Goal: Task Accomplishment & Management: Use online tool/utility

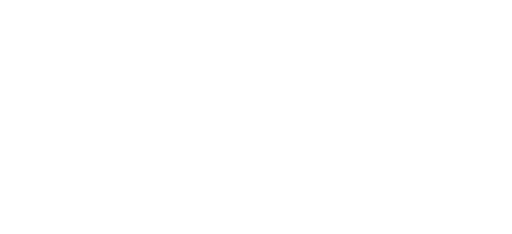
click at [106, 143] on div at bounding box center [256, 117] width 512 height 234
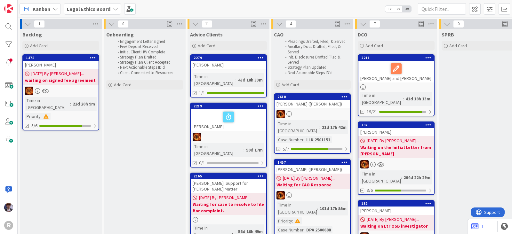
click at [45, 14] on div "Kanban" at bounding box center [40, 9] width 41 height 12
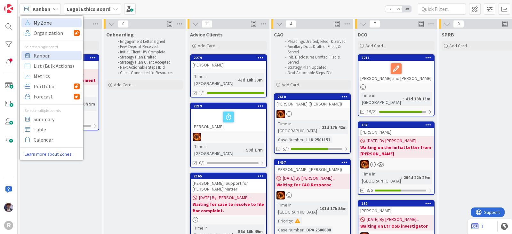
click at [51, 23] on span "My Zone" at bounding box center [57, 23] width 46 height 10
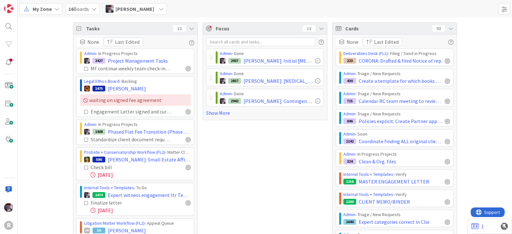
click at [189, 28] on icon at bounding box center [191, 28] width 5 height 5
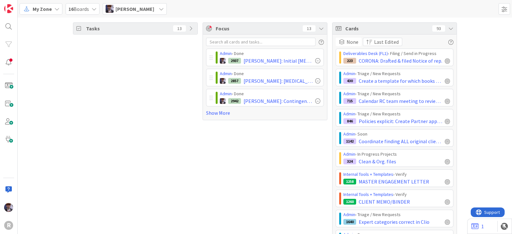
click at [449, 29] on icon at bounding box center [451, 28] width 5 height 5
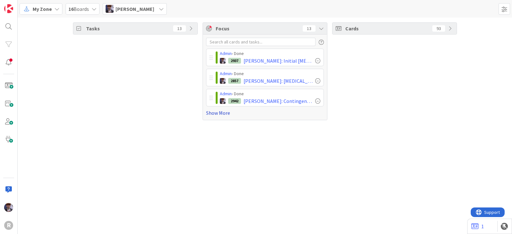
click at [229, 110] on link "Show More" at bounding box center [265, 113] width 118 height 8
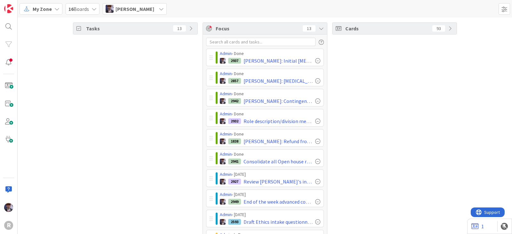
click at [422, 103] on div "Cards 93" at bounding box center [394, 175] width 125 height 307
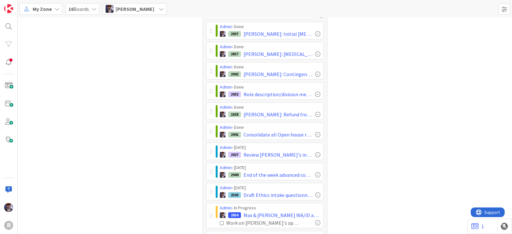
scroll to position [17, 0]
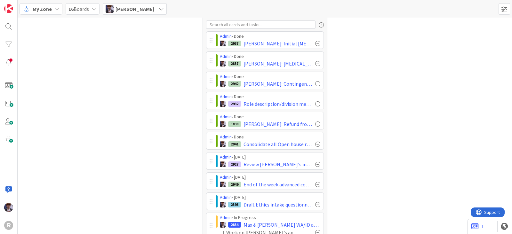
click at [318, 84] on div "Admin › Done 2942 [PERSON_NAME]: Contingent fee - edited Clio billing type, car…" at bounding box center [268, 80] width 111 height 17
click at [315, 84] on div at bounding box center [317, 83] width 5 height 5
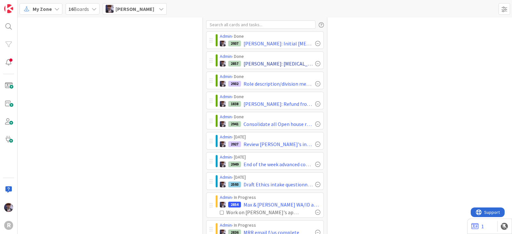
click at [315, 66] on div "2857 Geary: Retainer payment received - send link to Liska w copy of the signed…" at bounding box center [270, 64] width 101 height 8
click at [315, 41] on div at bounding box center [317, 43] width 5 height 5
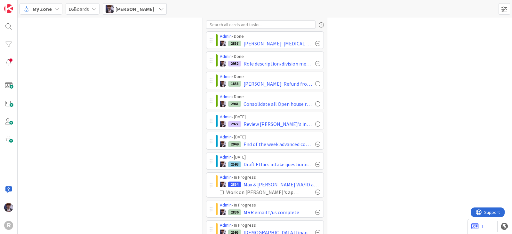
click at [315, 41] on div at bounding box center [317, 43] width 5 height 5
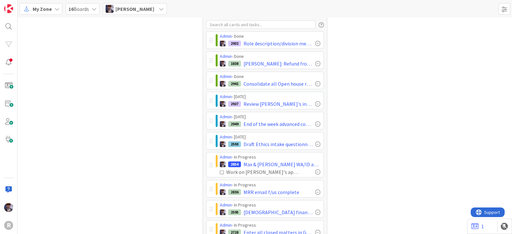
click at [126, 8] on span "Minka Laine Friesen" at bounding box center [135, 9] width 39 height 8
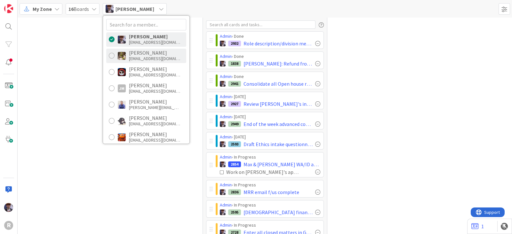
click at [163, 60] on div "dgines@reutercorbett.com" at bounding box center [154, 59] width 51 height 6
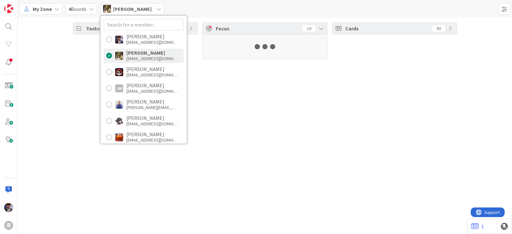
scroll to position [0, 0]
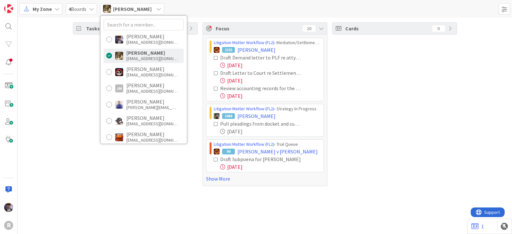
click at [71, 90] on div "Tasks 82 Focus 20 Litigation Matter Workflow (FL2) › Mediation/Settlement in Pr…" at bounding box center [265, 105] width 495 height 174
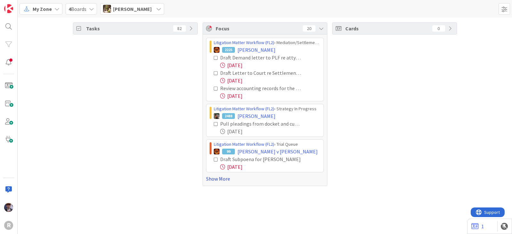
click at [229, 181] on link "Show More" at bounding box center [265, 179] width 118 height 8
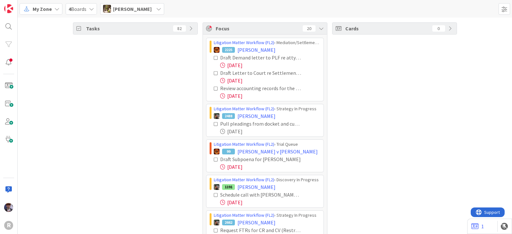
drag, startPoint x: 211, startPoint y: 55, endPoint x: 201, endPoint y: 61, distance: 12.2
click at [214, 56] on icon at bounding box center [216, 58] width 4 height 4
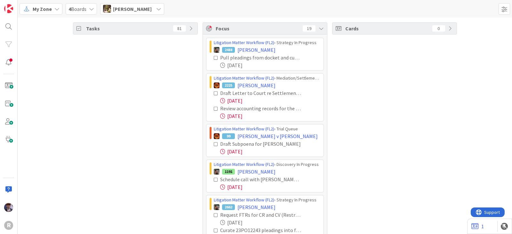
click at [214, 58] on icon at bounding box center [216, 58] width 4 height 4
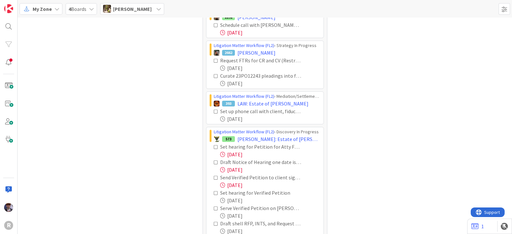
scroll to position [120, 0]
click at [214, 61] on icon at bounding box center [216, 60] width 4 height 4
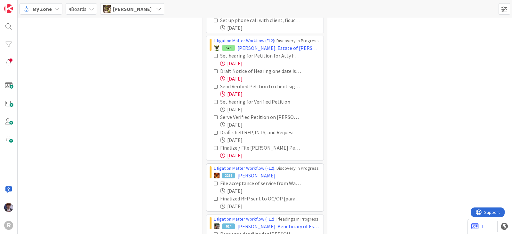
scroll to position [160, 0]
click at [214, 87] on icon at bounding box center [216, 86] width 4 height 4
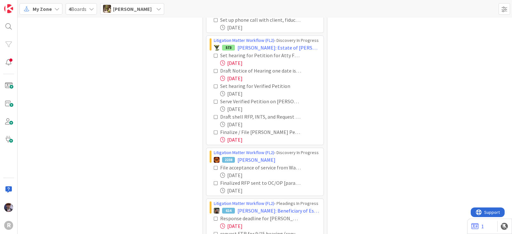
click at [214, 130] on icon at bounding box center [216, 132] width 4 height 4
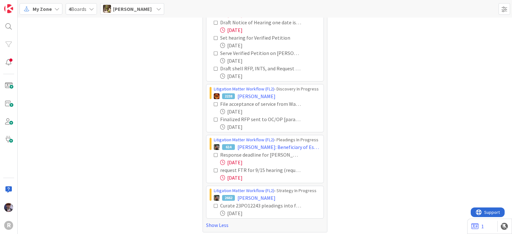
scroll to position [210, 0]
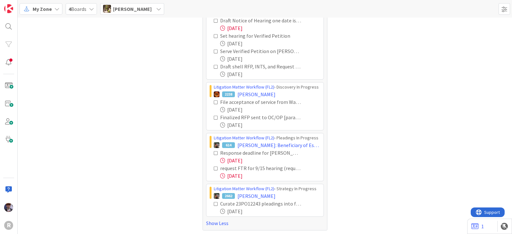
click at [214, 167] on icon at bounding box center [216, 169] width 4 height 4
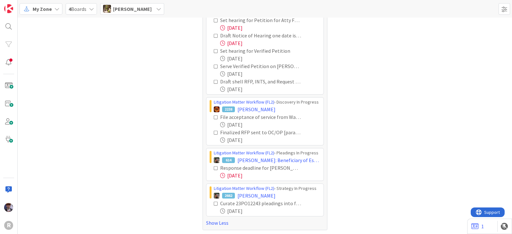
click at [214, 168] on icon at bounding box center [216, 168] width 4 height 4
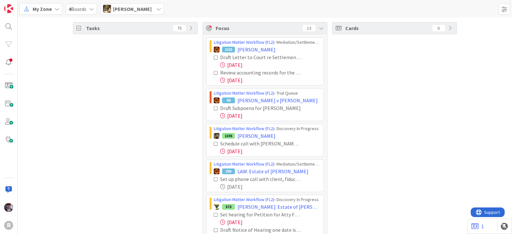
scroll to position [0, 0]
click at [132, 6] on span "Devine Gines" at bounding box center [132, 9] width 39 height 8
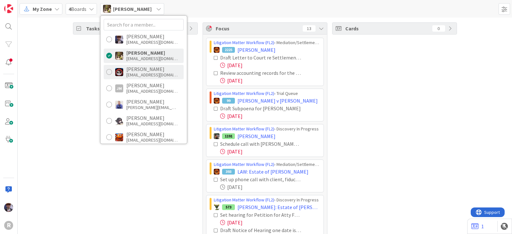
click at [137, 70] on div "Jasmin Sanchez" at bounding box center [151, 69] width 51 height 6
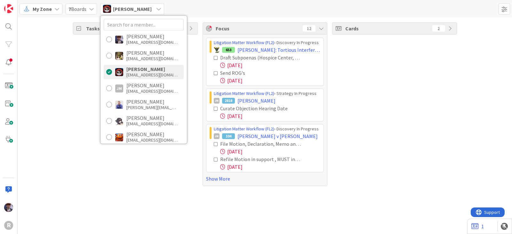
click at [91, 110] on div "Tasks 87" at bounding box center [135, 104] width 125 height 164
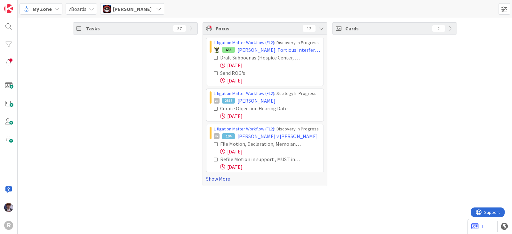
click at [218, 180] on link "Show More" at bounding box center [265, 179] width 118 height 8
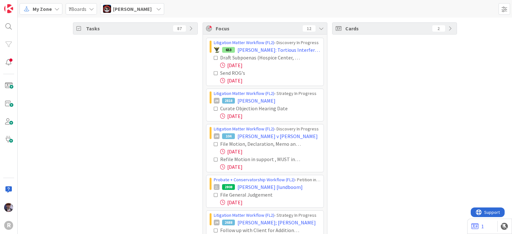
click at [214, 57] on icon at bounding box center [216, 58] width 4 height 4
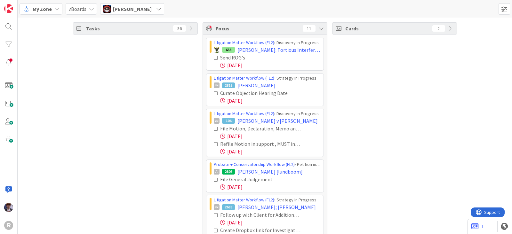
click at [214, 57] on icon at bounding box center [216, 58] width 4 height 4
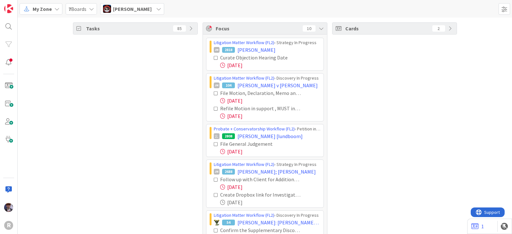
click at [214, 56] on icon at bounding box center [216, 58] width 4 height 4
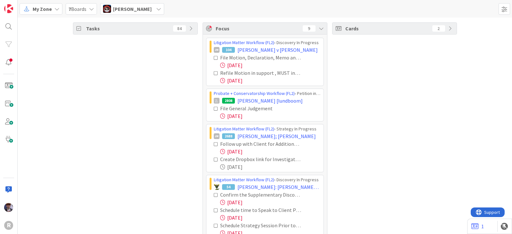
click at [214, 58] on icon at bounding box center [216, 58] width 4 height 4
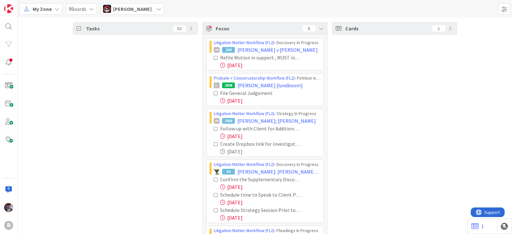
click at [214, 58] on icon at bounding box center [216, 58] width 4 height 4
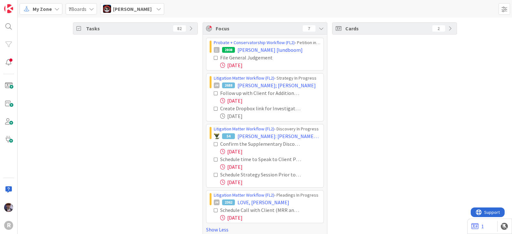
click at [214, 54] on div "File General Judgement" at bounding box center [267, 58] width 107 height 8
click at [214, 57] on icon at bounding box center [216, 58] width 4 height 4
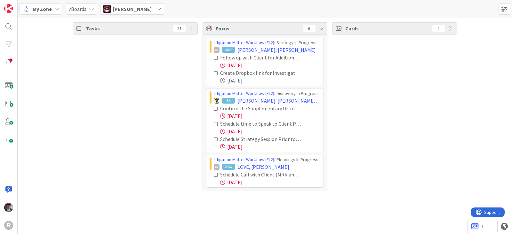
click at [216, 73] on icon at bounding box center [216, 73] width 4 height 4
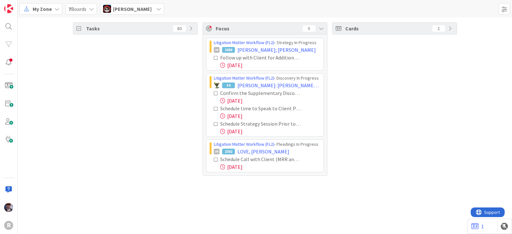
click at [147, 12] on div "Jasmin Sanchez" at bounding box center [132, 9] width 64 height 12
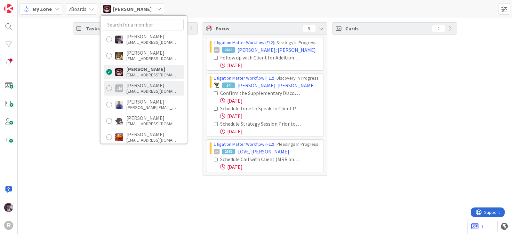
click at [141, 85] on div "Jeff Myers" at bounding box center [151, 86] width 51 height 6
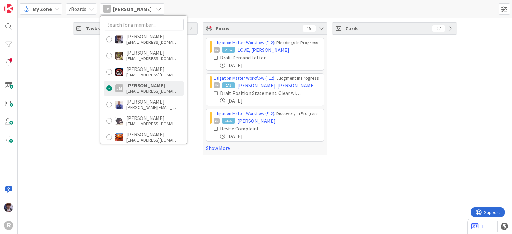
click at [89, 110] on div "Tasks 38" at bounding box center [135, 88] width 125 height 133
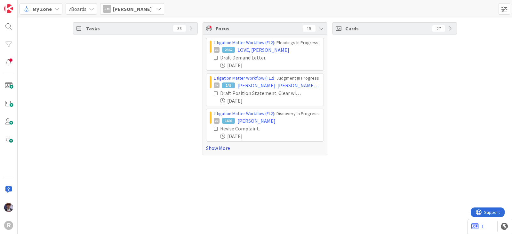
click at [217, 150] on link "Show More" at bounding box center [265, 148] width 118 height 8
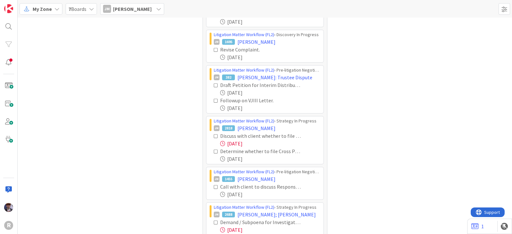
scroll to position [79, 0]
click at [214, 135] on icon at bounding box center [216, 136] width 4 height 4
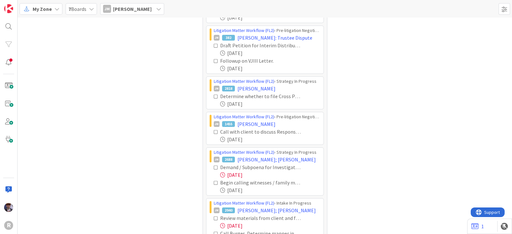
scroll to position [119, 0]
click at [214, 165] on icon at bounding box center [216, 167] width 4 height 4
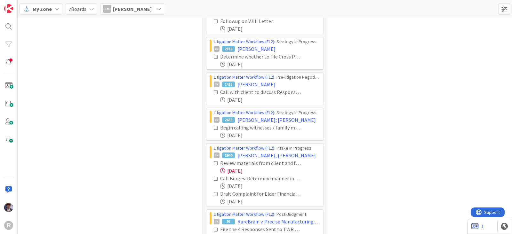
scroll to position [159, 0]
click at [214, 161] on icon at bounding box center [216, 163] width 4 height 4
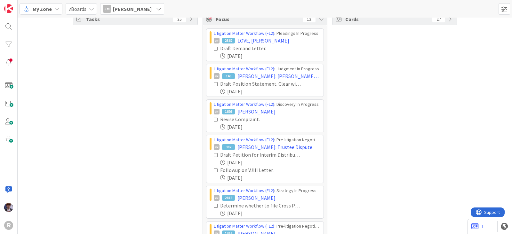
scroll to position [0, 0]
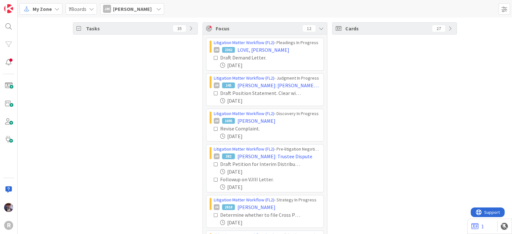
click at [121, 12] on span "Jeff Myers" at bounding box center [132, 9] width 39 height 8
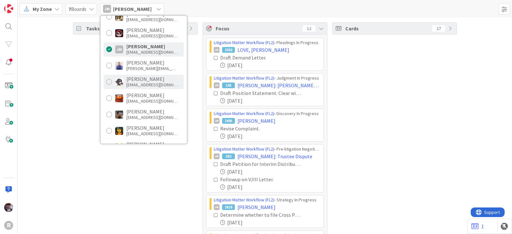
scroll to position [39, 0]
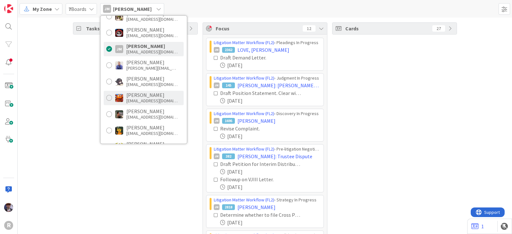
click at [140, 94] on div "Kiara Adams" at bounding box center [151, 95] width 51 height 6
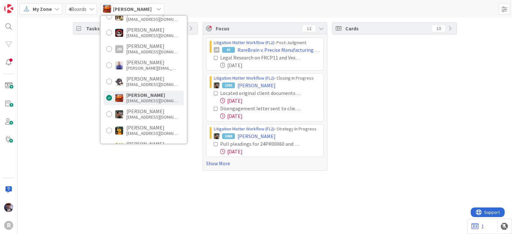
click at [86, 102] on div "Tasks 45" at bounding box center [135, 96] width 125 height 149
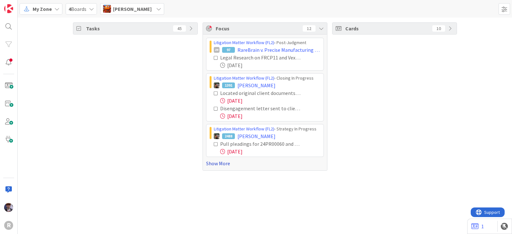
click at [229, 162] on link "Show More" at bounding box center [265, 164] width 118 height 8
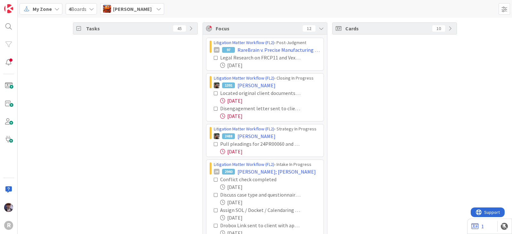
click at [214, 93] on icon at bounding box center [216, 93] width 4 height 4
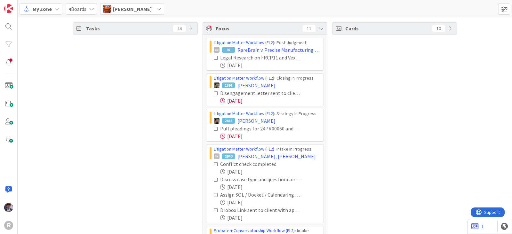
click at [214, 93] on icon at bounding box center [216, 93] width 4 height 4
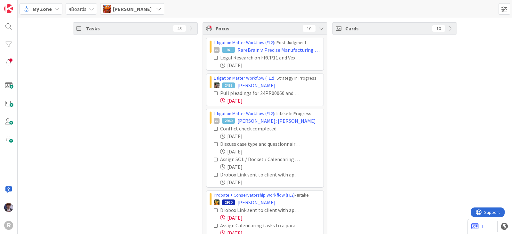
click at [214, 94] on icon at bounding box center [216, 93] width 4 height 4
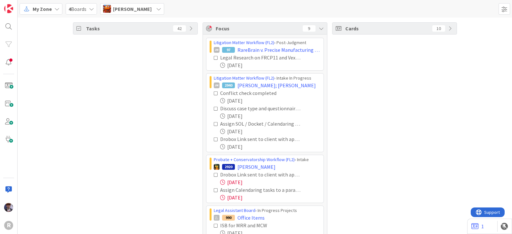
click at [214, 94] on icon at bounding box center [216, 93] width 4 height 4
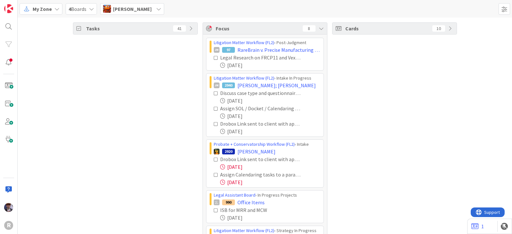
click at [214, 109] on icon at bounding box center [216, 109] width 4 height 4
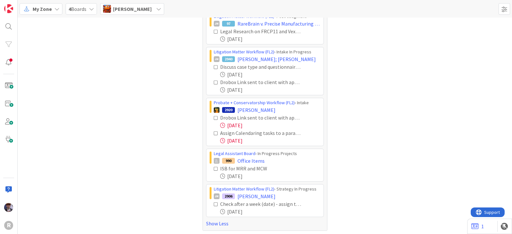
scroll to position [27, 0]
click at [210, 115] on div "Drobox Link sent to client with appropriate intake questionnaire [if not alread…" at bounding box center [265, 128] width 111 height 31
click at [210, 117] on div "Drobox Link sent to client with appropriate intake questionnaire [if not alread…" at bounding box center [265, 128] width 111 height 31
click at [214, 117] on icon at bounding box center [216, 117] width 4 height 4
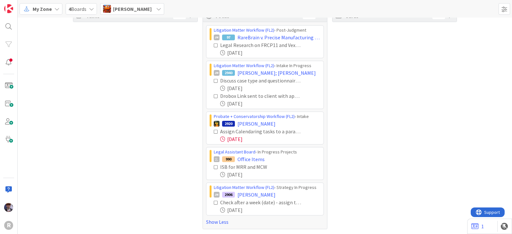
scroll to position [12, 0]
click at [214, 132] on icon at bounding box center [216, 133] width 4 height 4
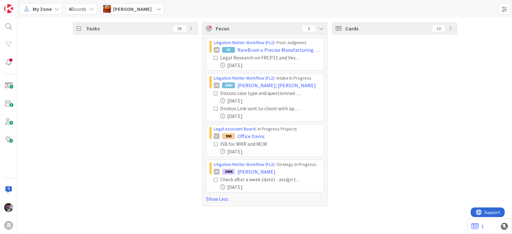
scroll to position [0, 0]
click at [133, 13] on div "Kiara Adams" at bounding box center [132, 9] width 64 height 12
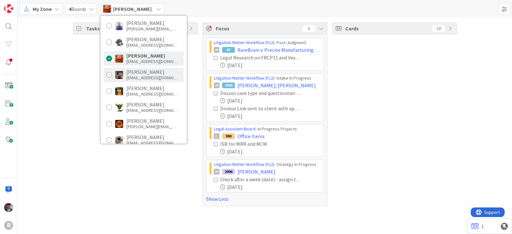
scroll to position [79, 0]
click at [141, 75] on div "mwhittington@reutercorbett.com" at bounding box center [151, 78] width 51 height 6
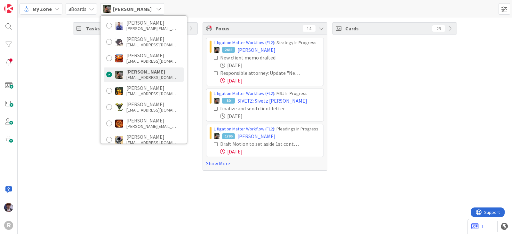
click at [80, 87] on div "Tasks 69" at bounding box center [135, 96] width 125 height 149
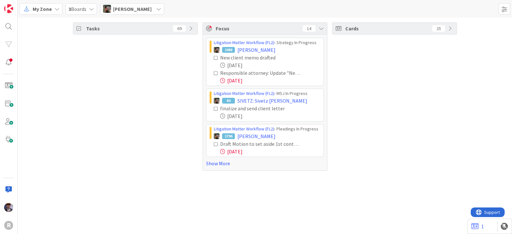
click at [208, 169] on div "Litigation Matter Workflow (FL2) › Strategy In Progress 2488 DEE, Mark New clie…" at bounding box center [265, 103] width 124 height 136
click at [208, 165] on link "Show More" at bounding box center [265, 164] width 118 height 8
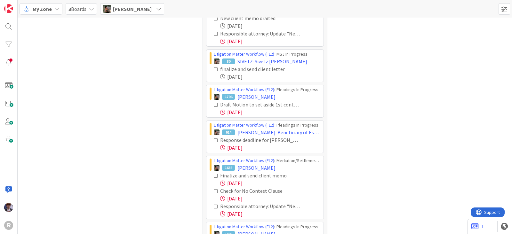
scroll to position [40, 0]
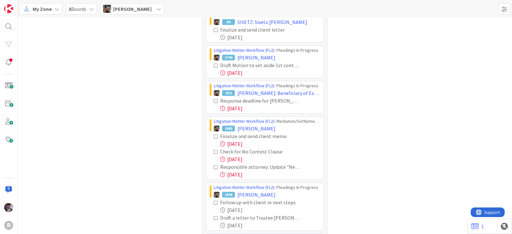
click at [214, 135] on icon at bounding box center [216, 136] width 4 height 4
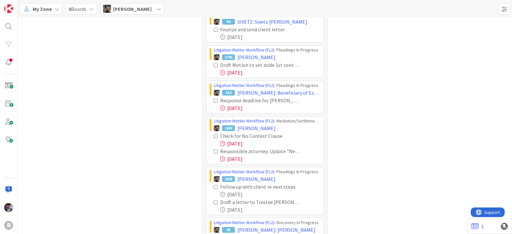
scroll to position [79, 0]
click at [214, 135] on icon at bounding box center [216, 136] width 4 height 4
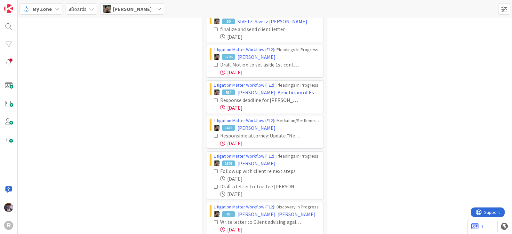
click at [214, 135] on icon at bounding box center [216, 136] width 4 height 4
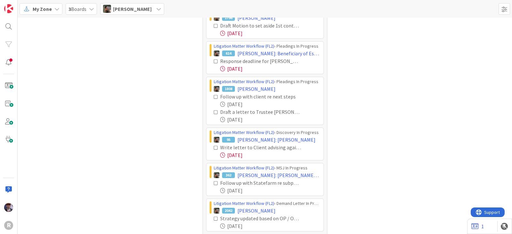
scroll to position [119, 0]
click at [214, 61] on icon at bounding box center [216, 61] width 4 height 4
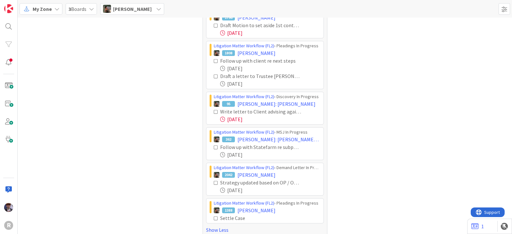
click at [214, 111] on icon at bounding box center [216, 112] width 4 height 4
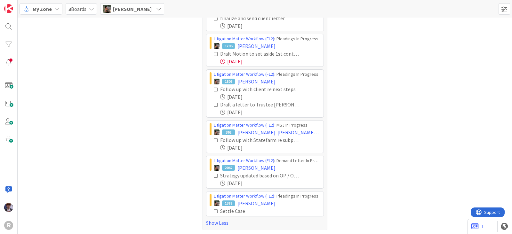
click at [214, 210] on icon at bounding box center [216, 211] width 4 height 4
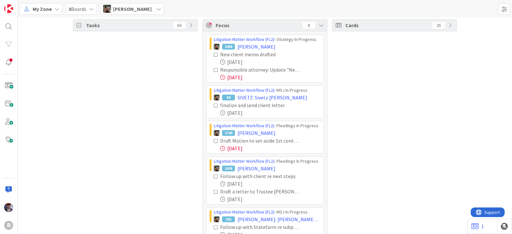
scroll to position [0, 0]
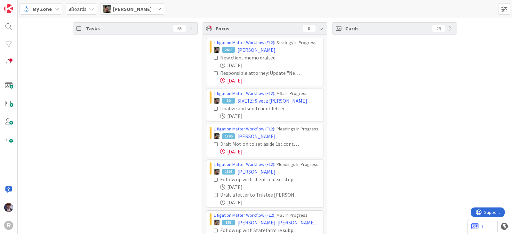
click at [147, 13] on div "Max Whittington" at bounding box center [132, 9] width 64 height 12
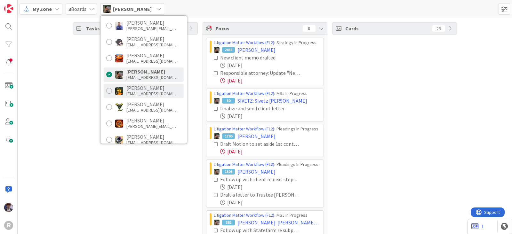
click at [148, 92] on div "mrobb@reutercorbett.com" at bounding box center [151, 94] width 51 height 6
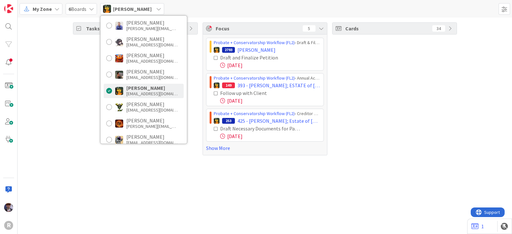
click at [93, 95] on div "Tasks 82" at bounding box center [135, 88] width 125 height 133
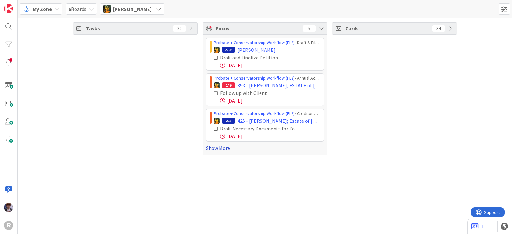
click at [213, 149] on link "Show More" at bounding box center [265, 148] width 118 height 8
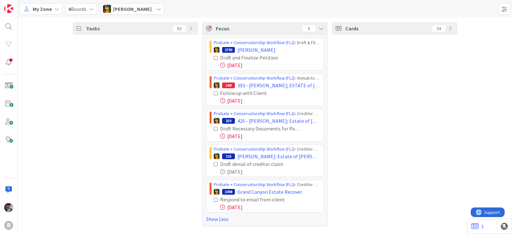
click at [215, 163] on icon at bounding box center [216, 164] width 4 height 4
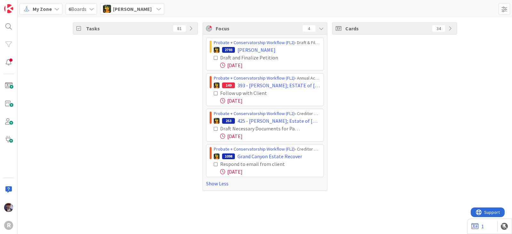
click at [215, 163] on icon at bounding box center [216, 164] width 4 height 4
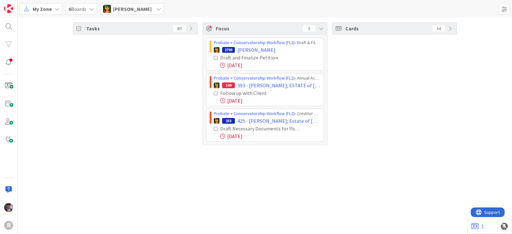
click at [150, 12] on div "Michael Robb" at bounding box center [132, 9] width 64 height 12
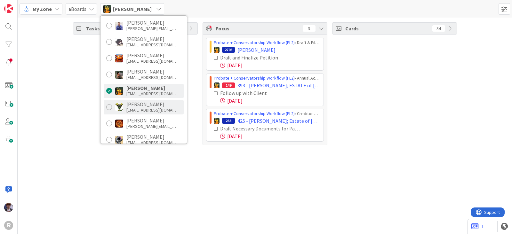
click at [143, 107] on div "ncorbett@reutercorbett.com" at bounding box center [151, 110] width 51 height 6
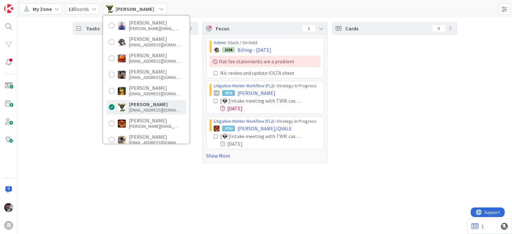
click at [76, 111] on div "Tasks 17" at bounding box center [135, 92] width 125 height 141
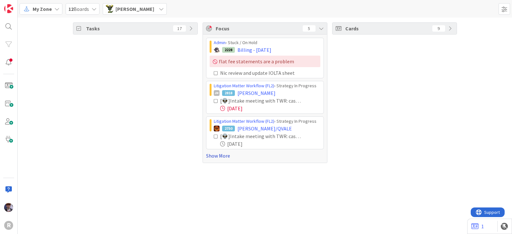
click at [227, 156] on link "Show More" at bounding box center [265, 156] width 118 height 8
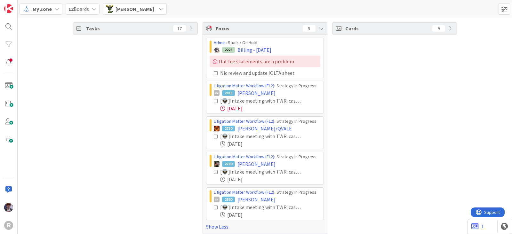
click at [214, 73] on icon at bounding box center [216, 73] width 4 height 4
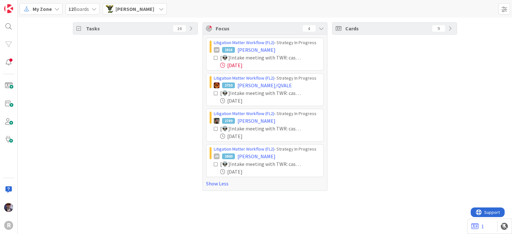
click at [216, 58] on icon at bounding box center [216, 58] width 4 height 4
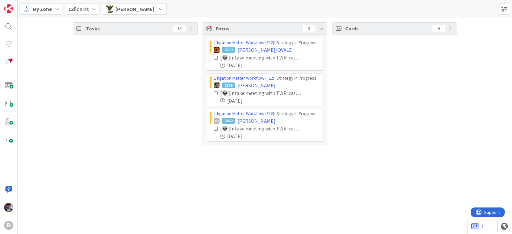
click at [214, 58] on icon at bounding box center [216, 58] width 4 height 4
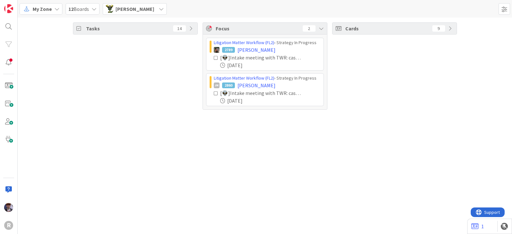
click at [214, 58] on icon at bounding box center [216, 58] width 4 height 4
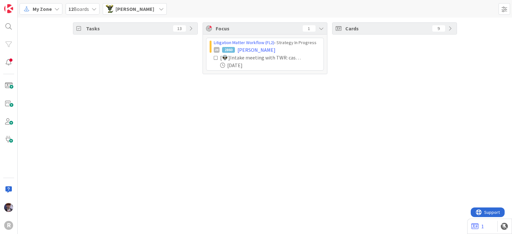
click at [214, 58] on icon at bounding box center [216, 58] width 4 height 4
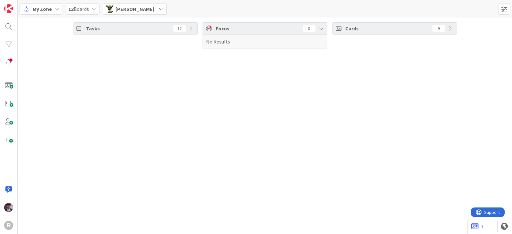
click at [134, 12] on span "Nic Corbett" at bounding box center [135, 9] width 39 height 8
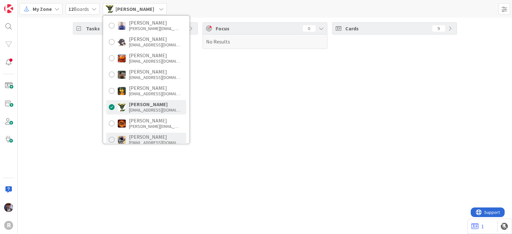
click at [141, 137] on div "Tyler McDonald" at bounding box center [154, 137] width 51 height 6
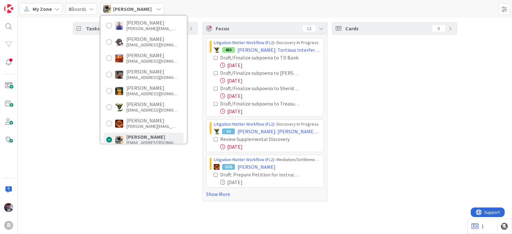
click at [74, 125] on div "Tasks 28" at bounding box center [135, 111] width 125 height 179
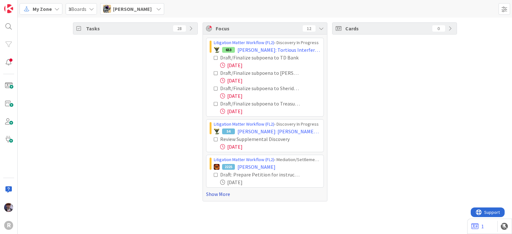
click at [212, 192] on link "Show More" at bounding box center [265, 195] width 118 height 8
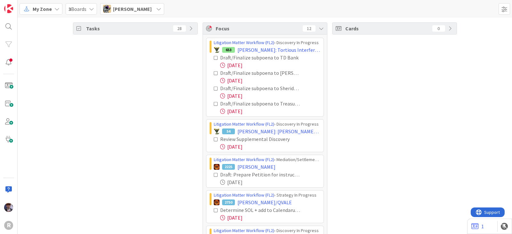
click at [214, 56] on icon at bounding box center [216, 58] width 4 height 4
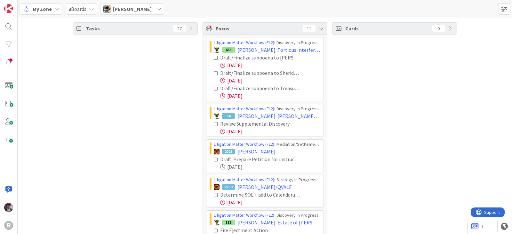
click at [214, 56] on icon at bounding box center [216, 58] width 4 height 4
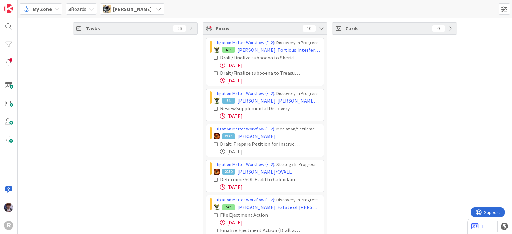
click at [214, 56] on icon at bounding box center [216, 58] width 4 height 4
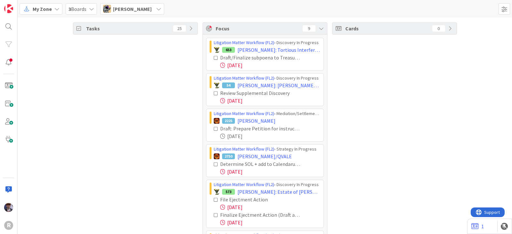
click at [214, 56] on icon at bounding box center [216, 58] width 4 height 4
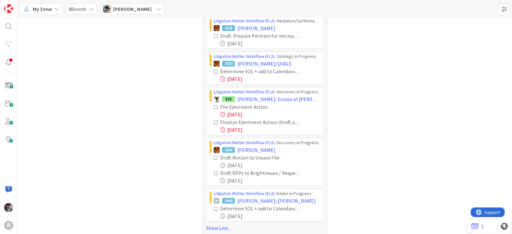
scroll to position [62, 0]
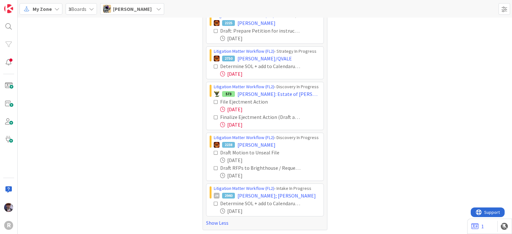
click at [214, 101] on icon at bounding box center [216, 102] width 4 height 4
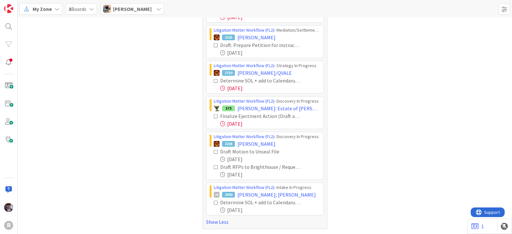
scroll to position [47, 0]
click at [214, 117] on icon at bounding box center [216, 117] width 4 height 4
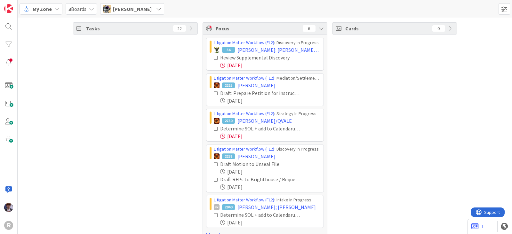
scroll to position [0, 0]
click at [153, 13] on div "Tyler McDonald" at bounding box center [132, 9] width 64 height 12
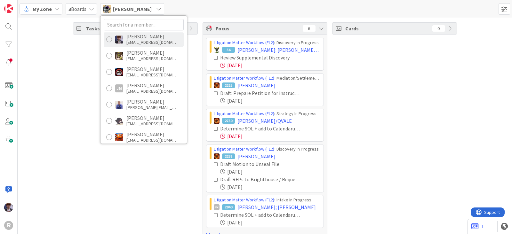
click at [131, 40] on div "mfriesen@reutercorbett.com" at bounding box center [151, 42] width 51 height 6
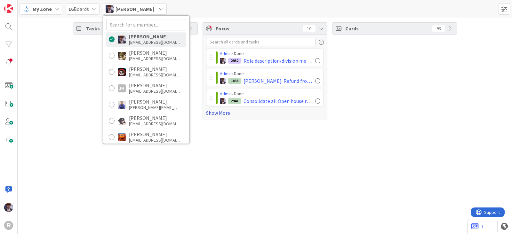
click at [219, 112] on link "Show More" at bounding box center [265, 113] width 118 height 8
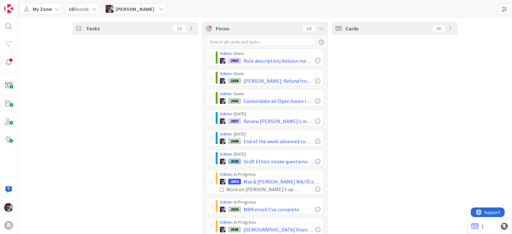
click at [110, 98] on div "Tasks 13" at bounding box center [135, 145] width 125 height 247
click at [336, 132] on div "Cards 93" at bounding box center [394, 145] width 125 height 247
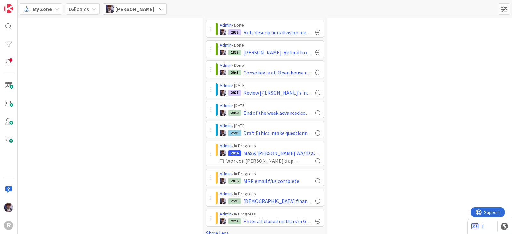
scroll to position [27, 0]
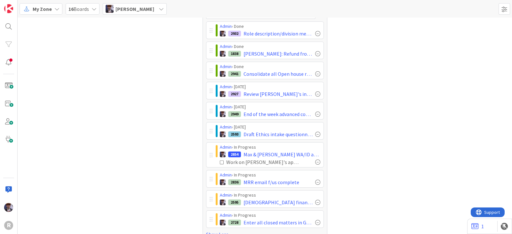
click at [362, 182] on div "Cards 93" at bounding box center [394, 118] width 125 height 247
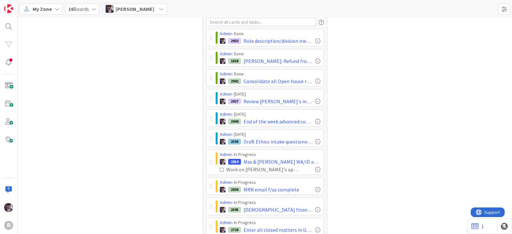
scroll to position [19, 0]
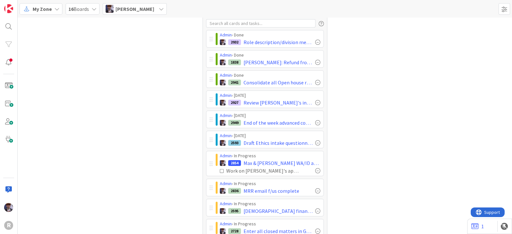
click at [337, 113] on div "Cards 93" at bounding box center [394, 127] width 125 height 247
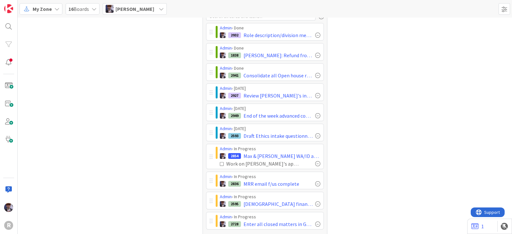
click at [353, 51] on div "Cards 93" at bounding box center [394, 120] width 125 height 247
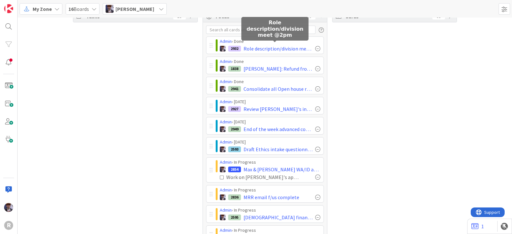
scroll to position [0, 0]
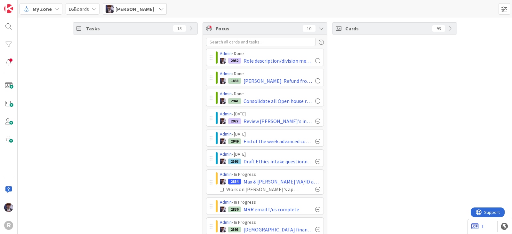
click at [340, 125] on div "Cards 93" at bounding box center [394, 145] width 125 height 247
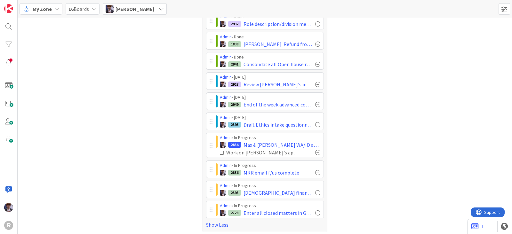
scroll to position [38, 0]
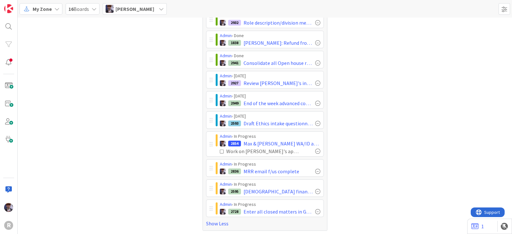
click at [412, 194] on div "Cards 93" at bounding box center [394, 107] width 125 height 247
click at [154, 11] on span "Minka Laine Friesen" at bounding box center [135, 9] width 39 height 8
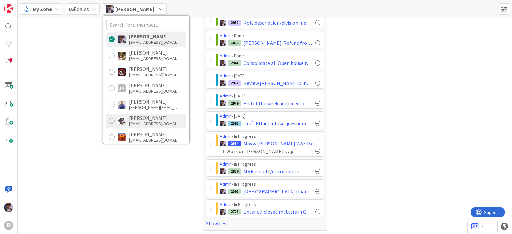
click at [160, 118] on div "Kelly Nguyen" at bounding box center [154, 118] width 51 height 6
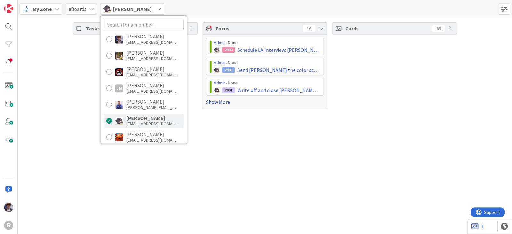
click at [210, 102] on link "Show More" at bounding box center [265, 102] width 118 height 8
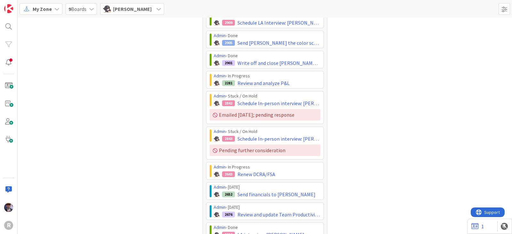
scroll to position [40, 0]
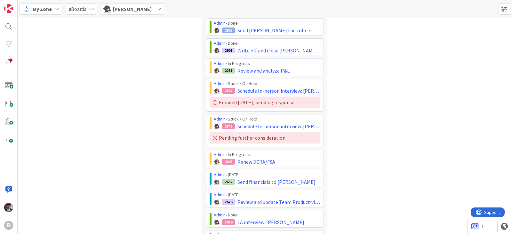
click at [390, 193] on div "Cards 65" at bounding box center [394, 173] width 125 height 380
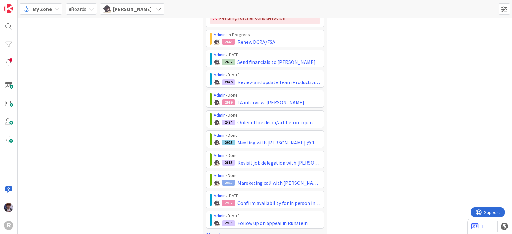
scroll to position [171, 0]
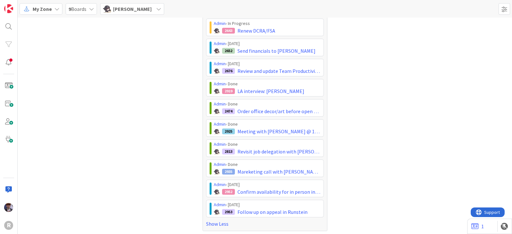
click at [342, 191] on div "Cards 65" at bounding box center [394, 41] width 125 height 380
click at [142, 6] on div "Kelly Nguyen" at bounding box center [132, 9] width 64 height 12
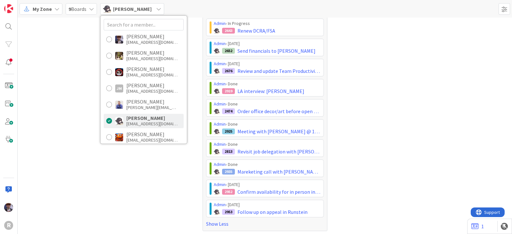
click at [32, 10] on div "My Zone" at bounding box center [41, 9] width 43 height 12
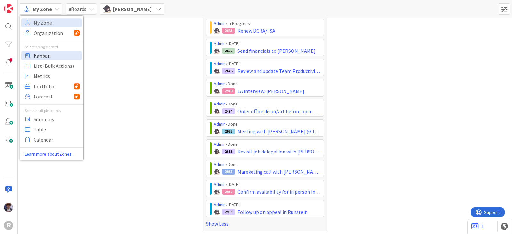
click at [45, 53] on span "Kanban" at bounding box center [57, 56] width 46 height 10
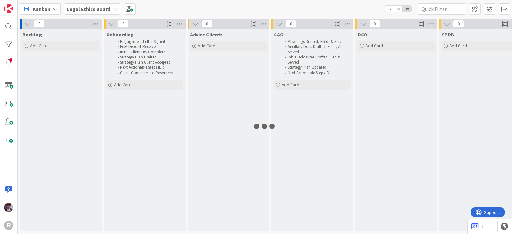
click at [99, 10] on b "Legal Ethics Board" at bounding box center [89, 9] width 44 height 6
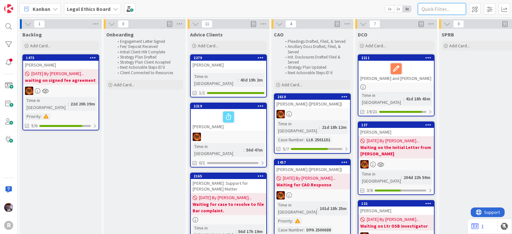
click at [431, 10] on input "text" at bounding box center [442, 9] width 48 height 12
type input "run"
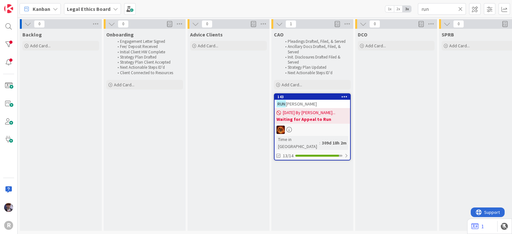
click at [312, 106] on div "RUN STEIN, Robin" at bounding box center [313, 104] width 76 height 8
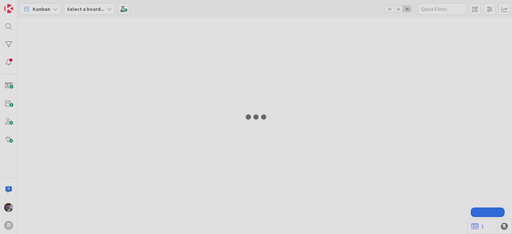
type input "run"
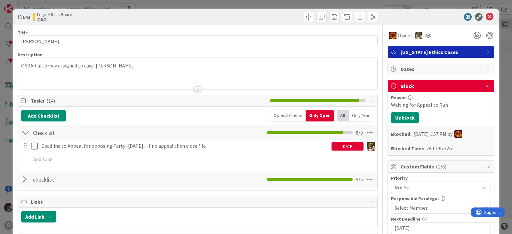
click at [490, 20] on div "ID 143 Legal Ethics Board CAO" at bounding box center [256, 17] width 487 height 16
click at [487, 19] on icon at bounding box center [490, 17] width 8 height 8
